Goal: Navigation & Orientation: Find specific page/section

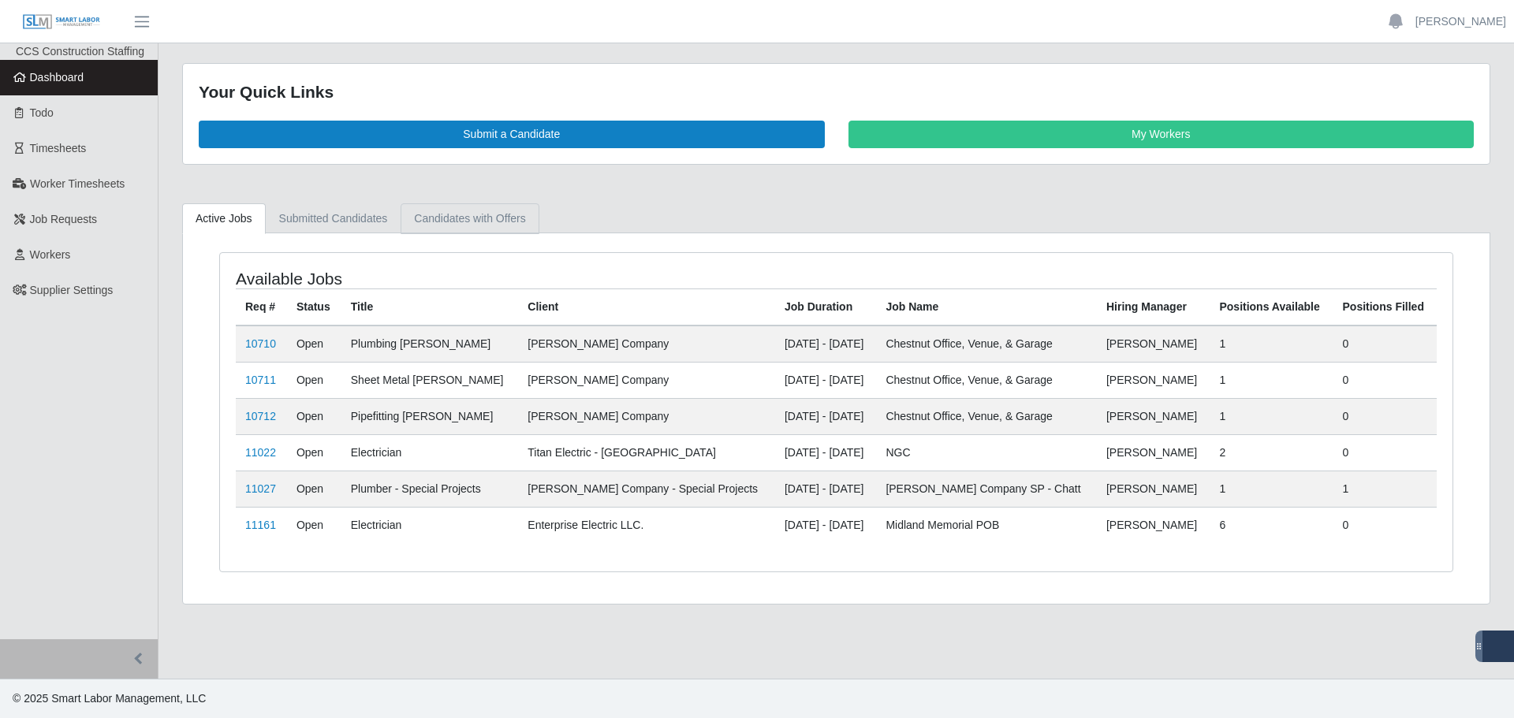
click at [461, 217] on link "Candidates with Offers" at bounding box center [470, 218] width 138 height 31
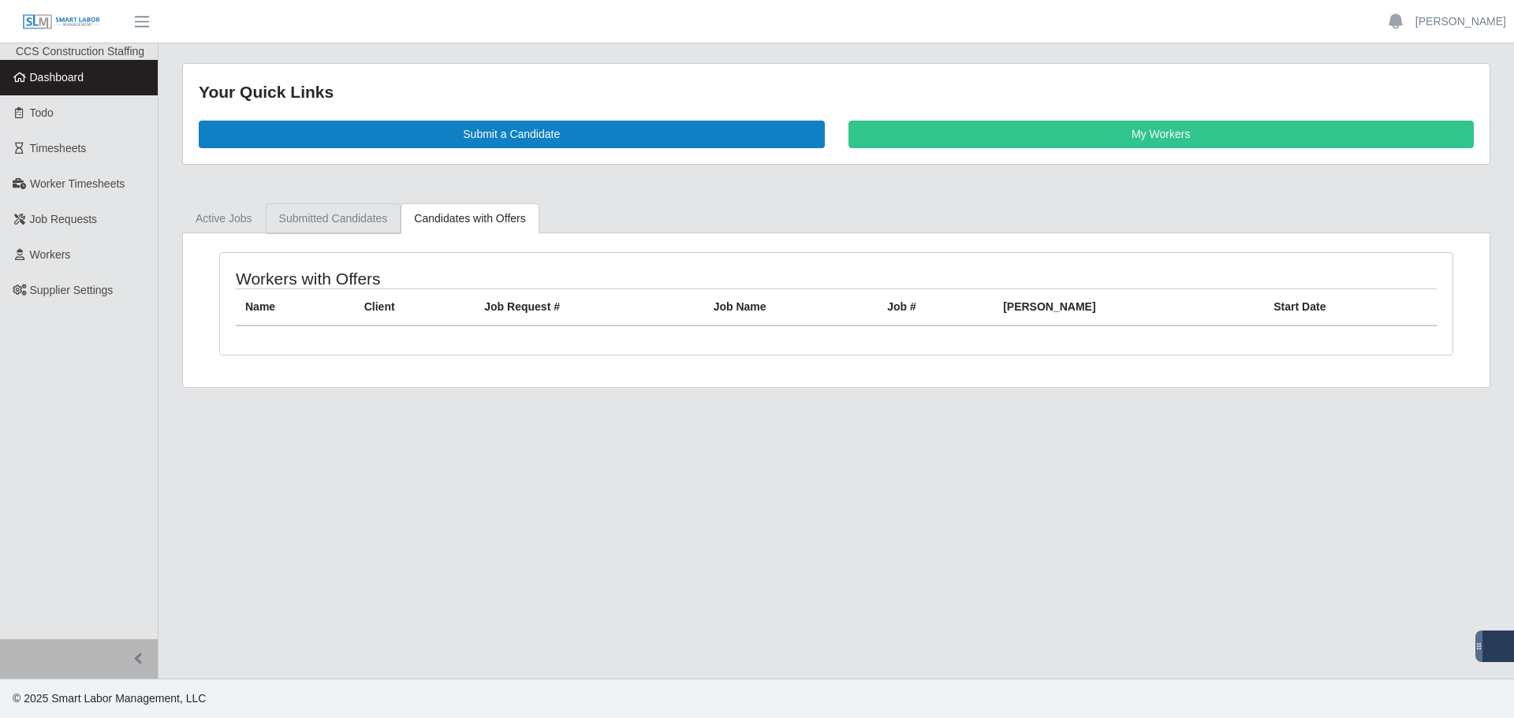
click at [345, 220] on link "Submitted Candidates" at bounding box center [334, 218] width 136 height 31
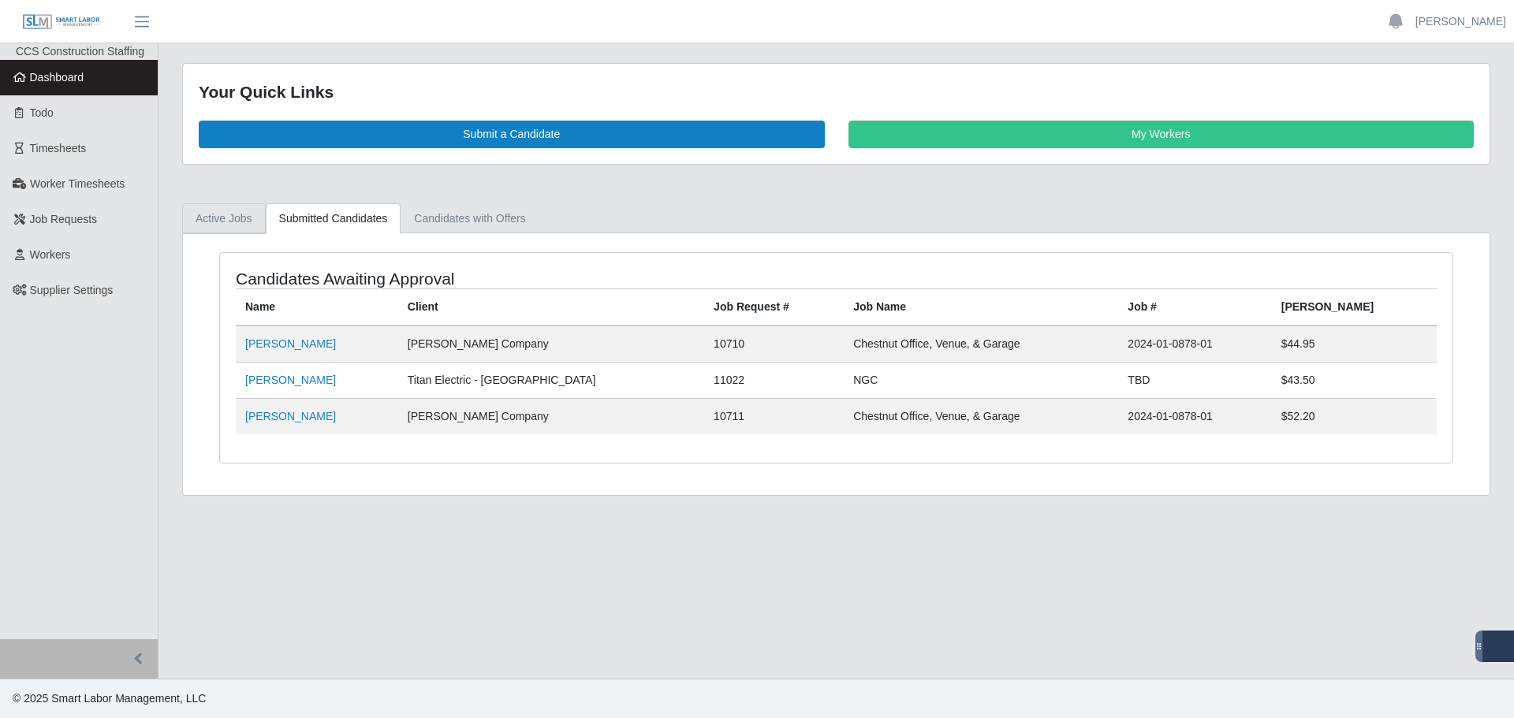
click at [247, 221] on link "Active Jobs" at bounding box center [224, 218] width 84 height 31
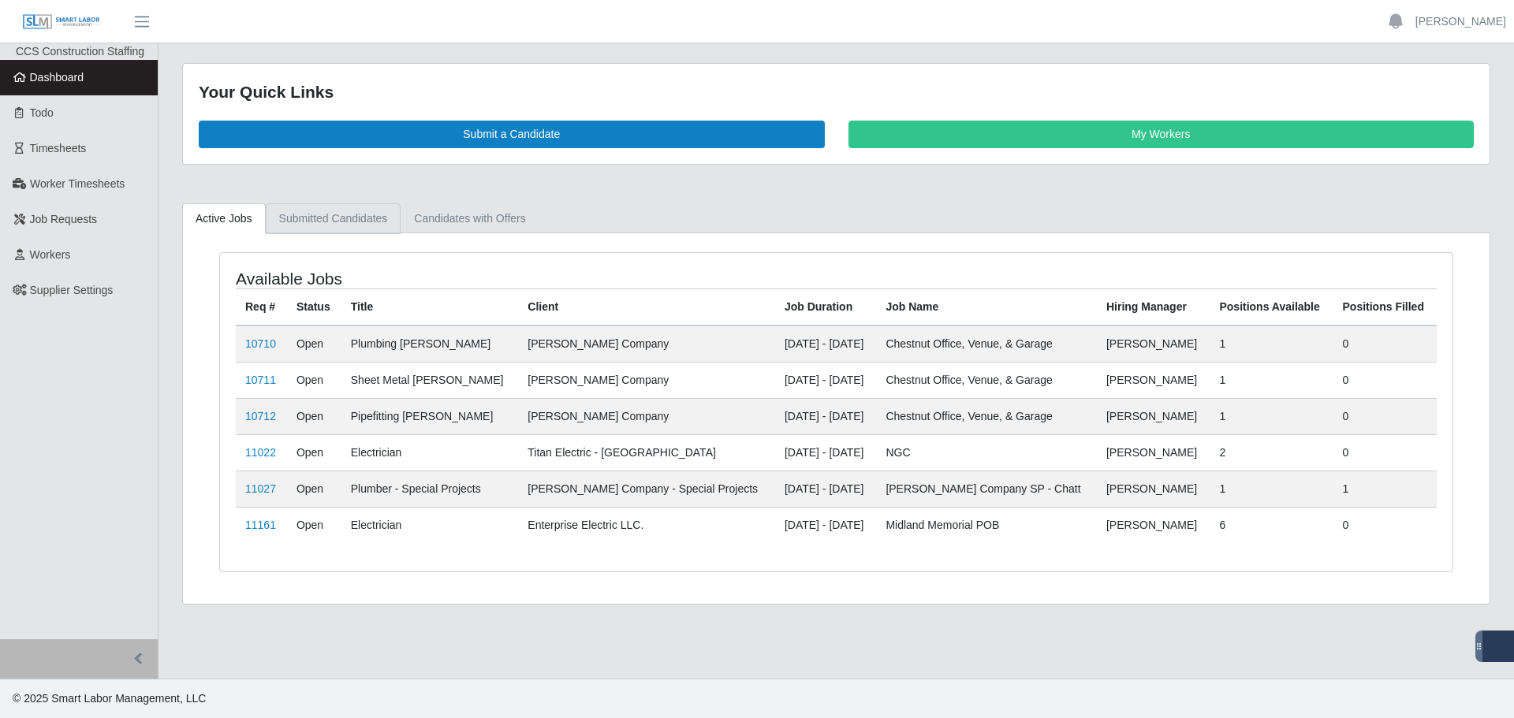
click at [376, 226] on link "Submitted Candidates" at bounding box center [334, 218] width 136 height 31
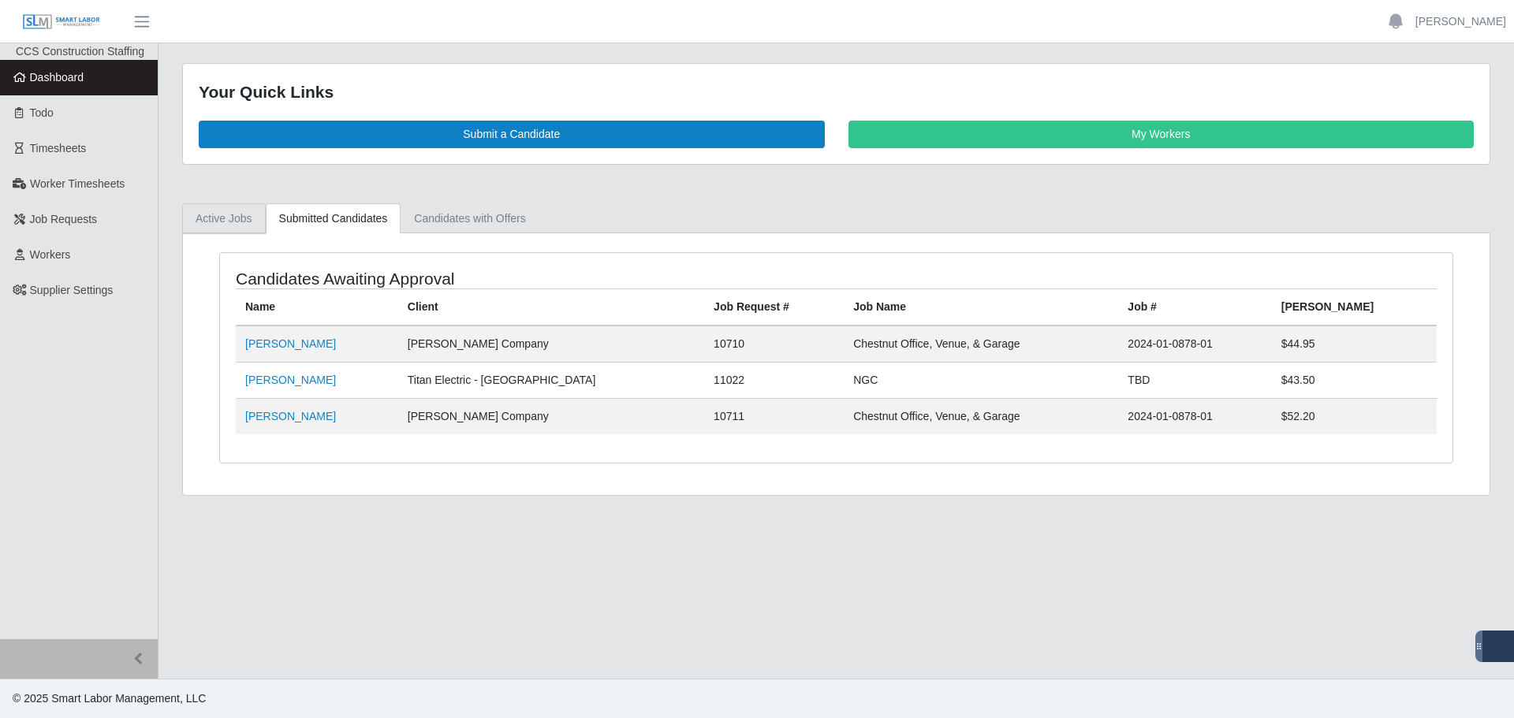
click at [200, 224] on link "Active Jobs" at bounding box center [224, 218] width 84 height 31
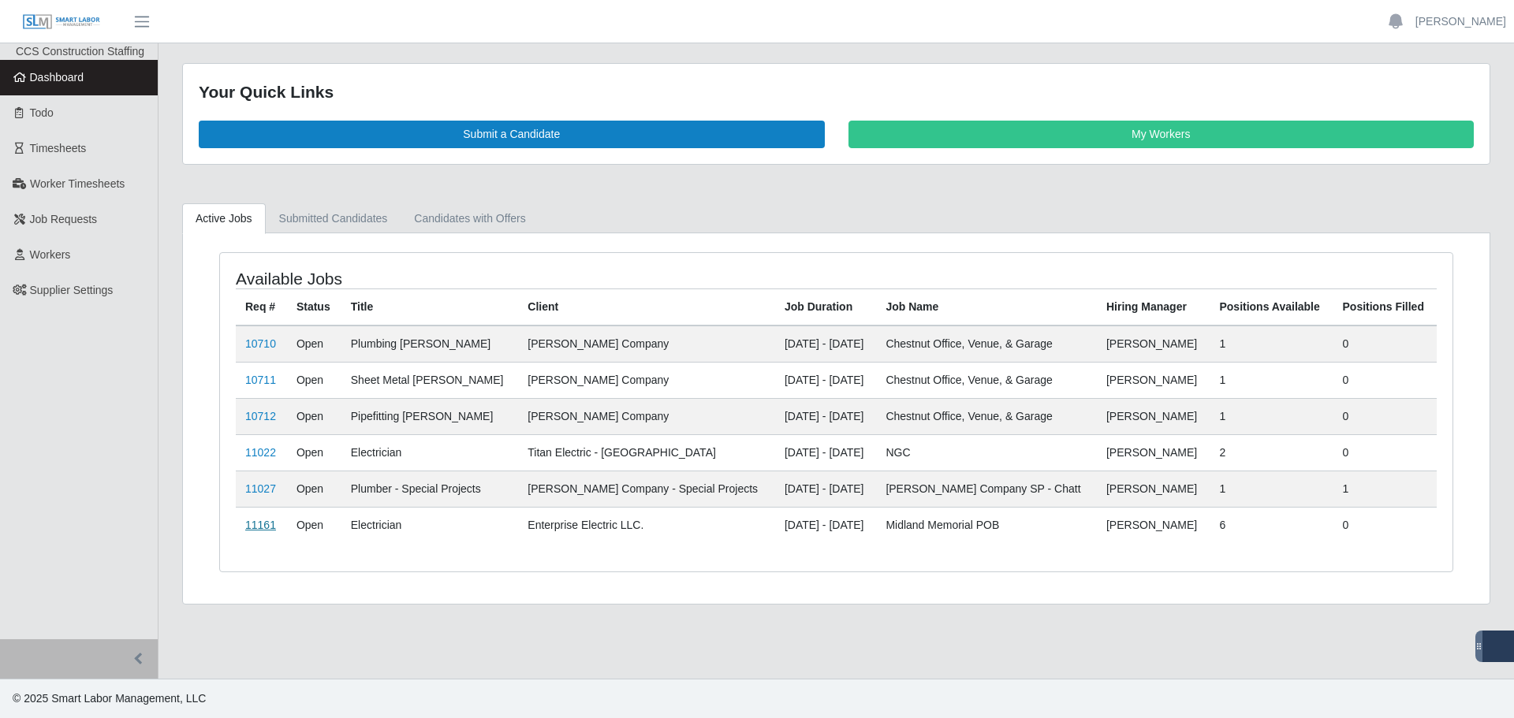
click at [263, 524] on link "11161" at bounding box center [260, 525] width 31 height 13
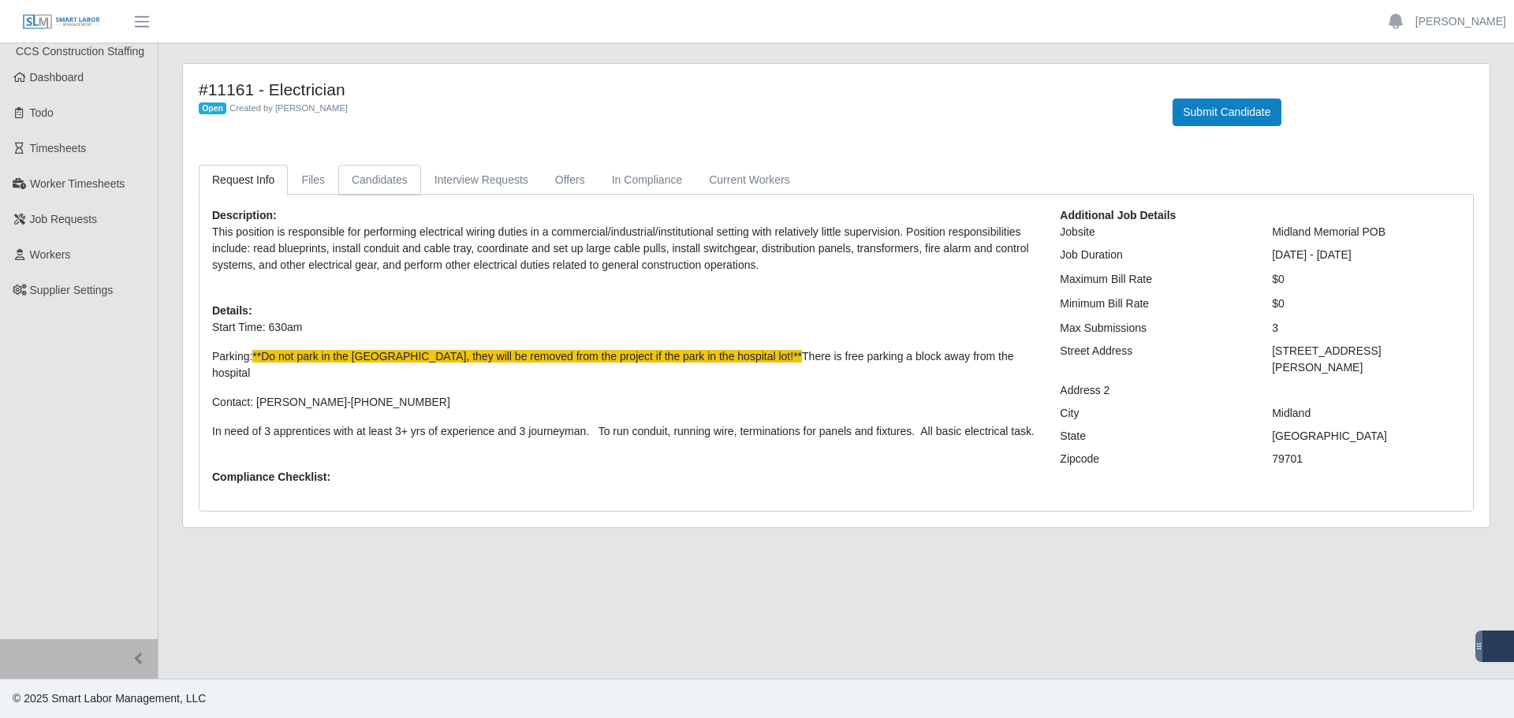
click at [366, 182] on link "Candidates" at bounding box center [379, 180] width 83 height 31
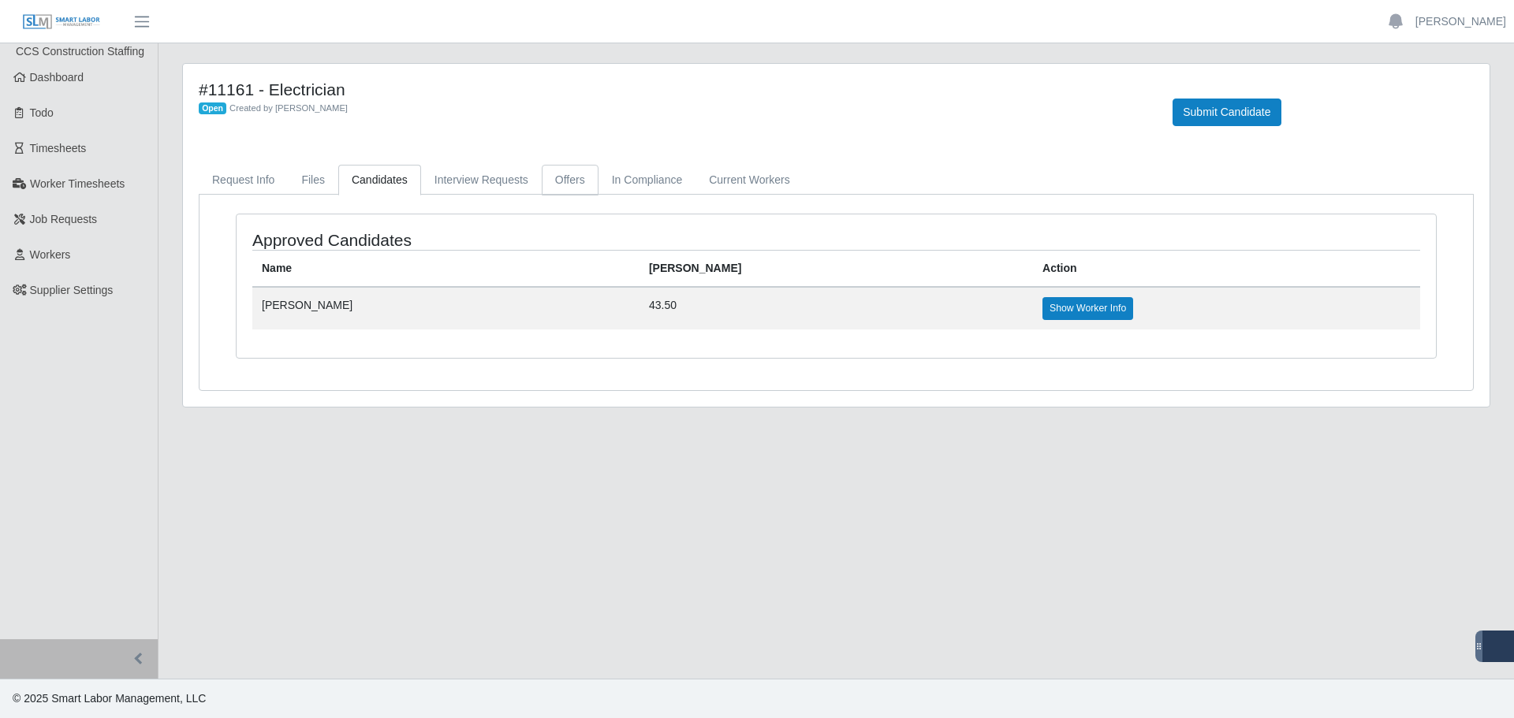
click at [542, 182] on link "Offers" at bounding box center [570, 180] width 57 height 31
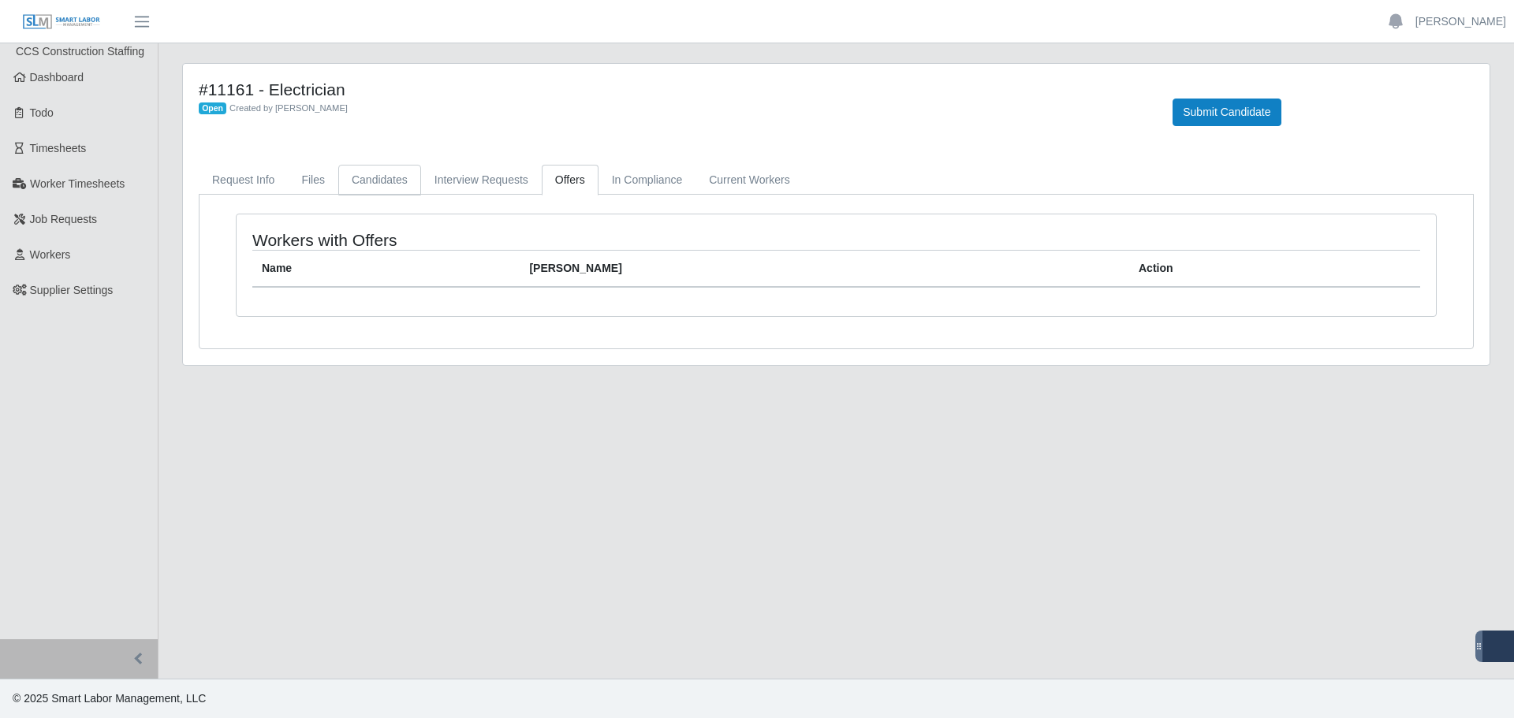
click at [391, 185] on link "Candidates" at bounding box center [379, 180] width 83 height 31
